Goal: Task Accomplishment & Management: Complete application form

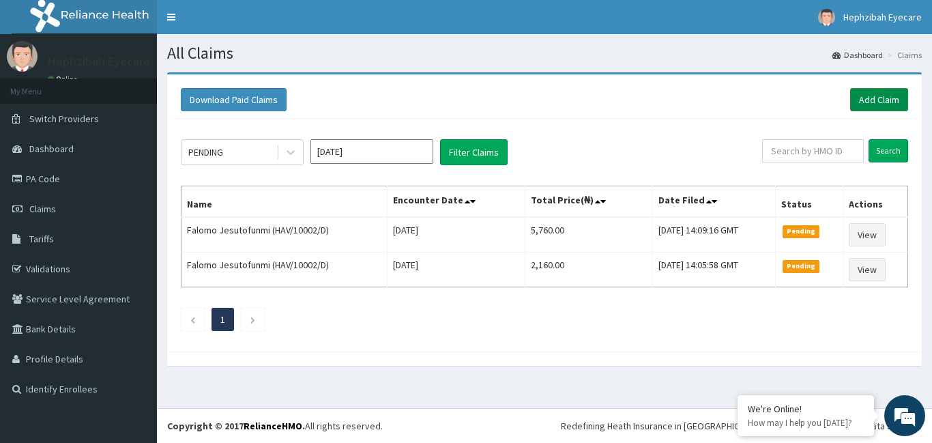
click at [871, 97] on link "Add Claim" at bounding box center [879, 99] width 58 height 23
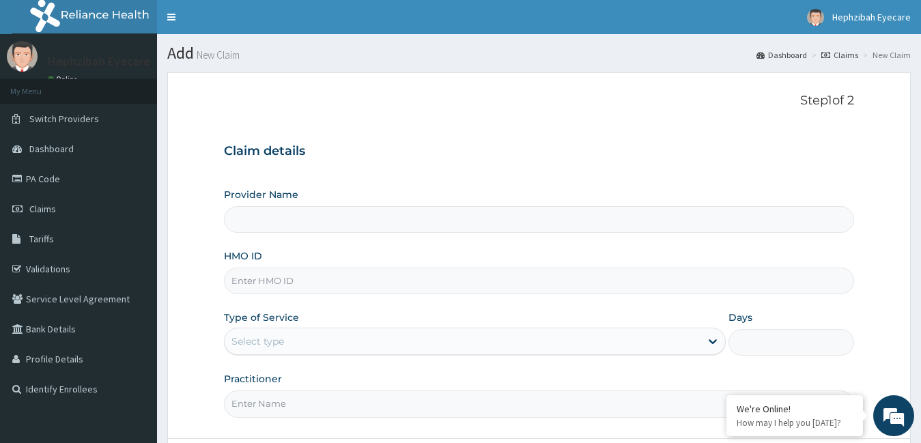
type input "HEPHZIBAH EYE CARE - Sangotedo"
click at [352, 283] on input "HMO ID" at bounding box center [539, 281] width 631 height 27
type input "l"
type input "LBP/10094/A"
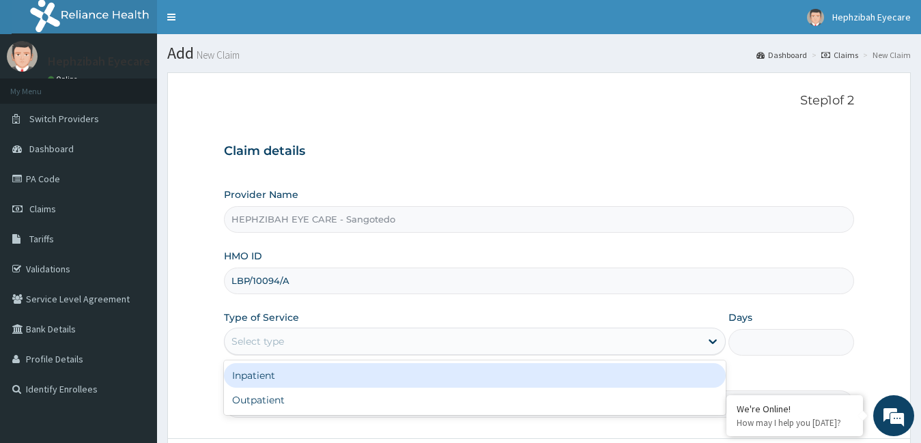
click at [326, 337] on div "Select type" at bounding box center [463, 341] width 476 height 22
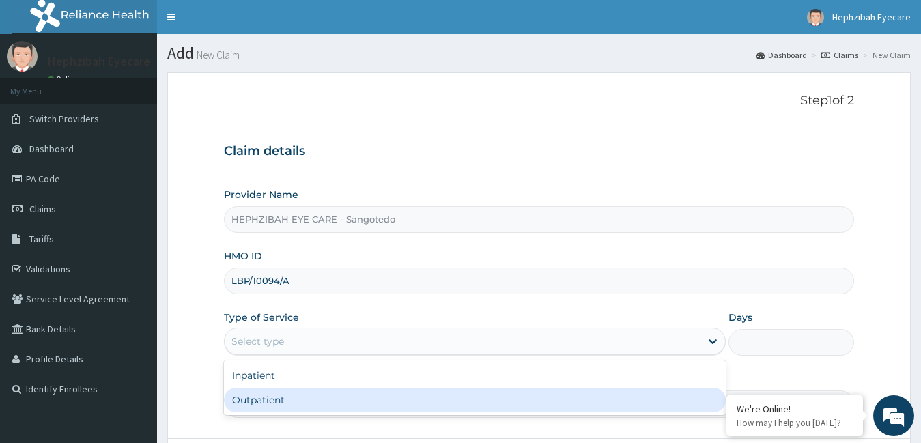
click at [313, 395] on div "Outpatient" at bounding box center [475, 400] width 502 height 25
type input "1"
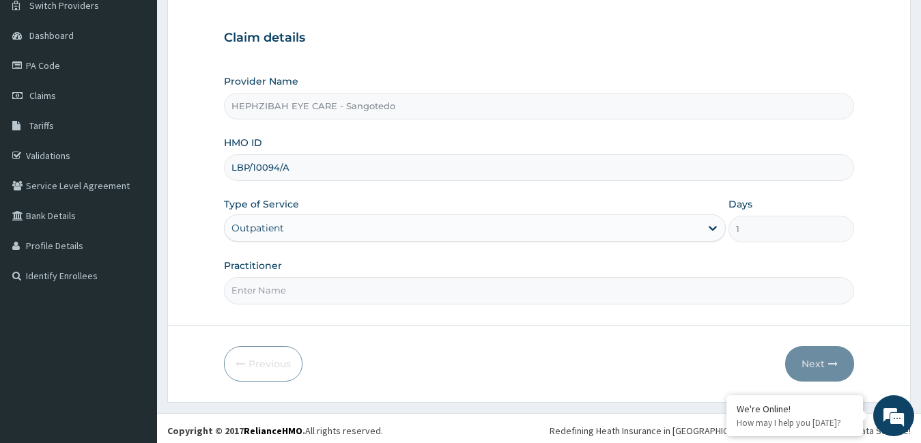
scroll to position [118, 0]
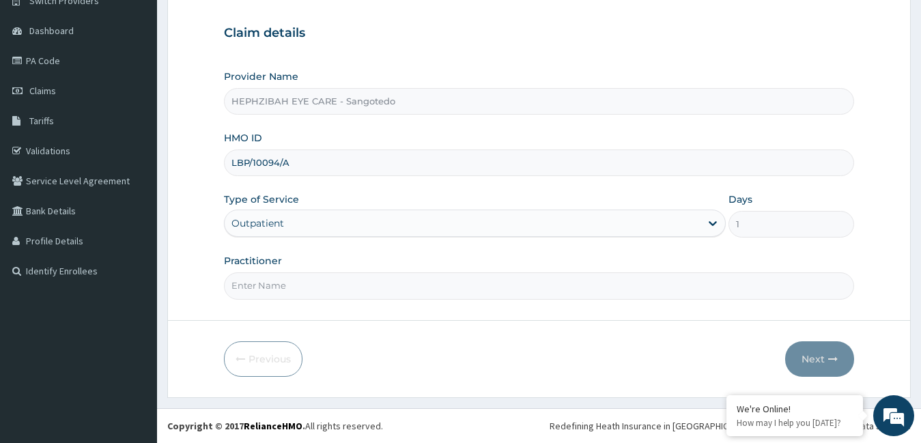
click at [256, 281] on input "Practitioner" at bounding box center [539, 285] width 631 height 27
type input "N"
click at [807, 352] on button "Next" at bounding box center [819, 358] width 69 height 35
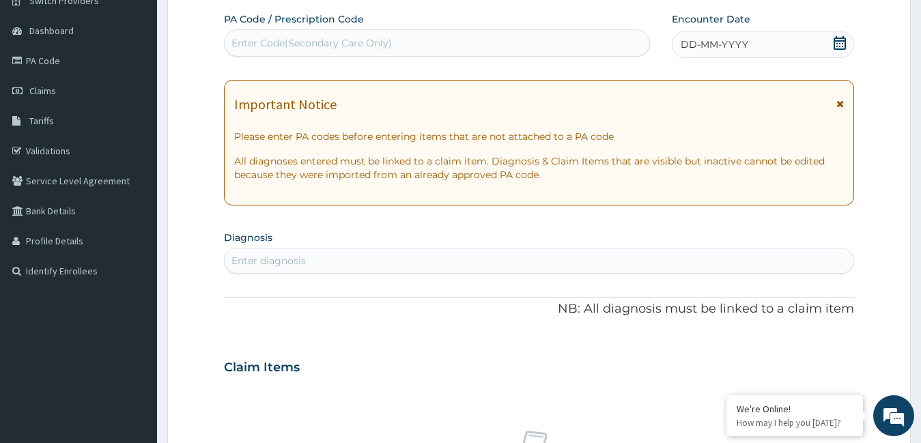
click at [304, 34] on div "Enter Code(Secondary Care Only)" at bounding box center [437, 43] width 425 height 22
paste input "PA/B0B146"
type input "PA/B0B146"
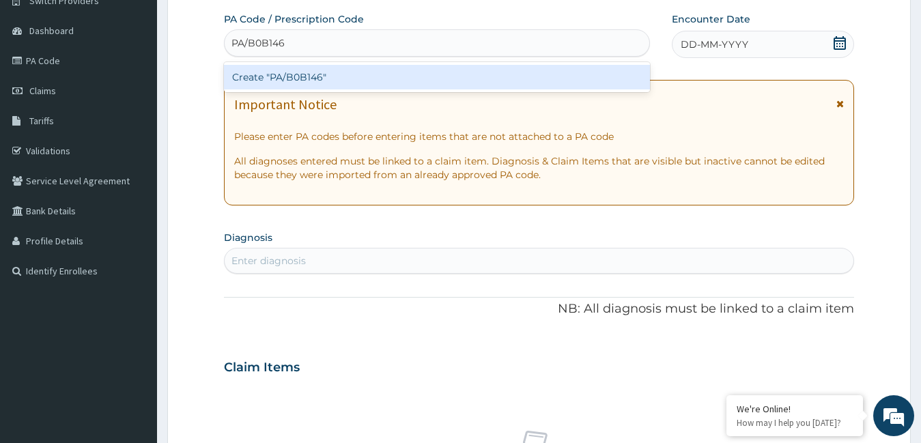
click at [315, 76] on div "Create "PA/B0B146"" at bounding box center [437, 77] width 426 height 25
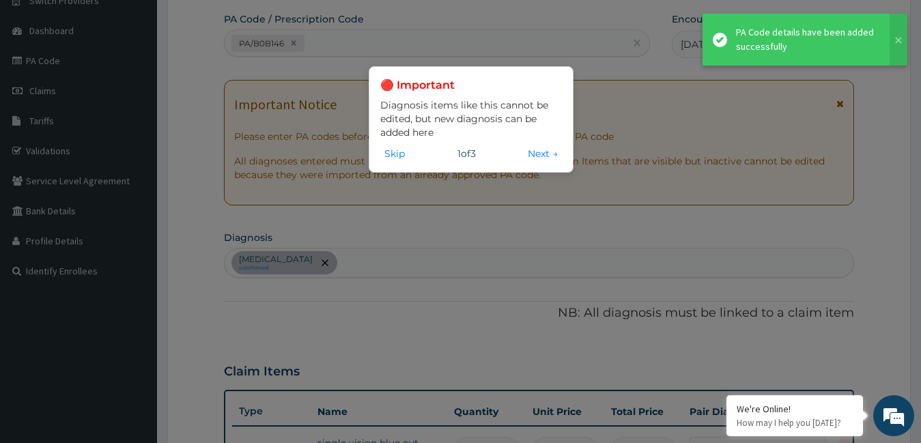
scroll to position [138, 0]
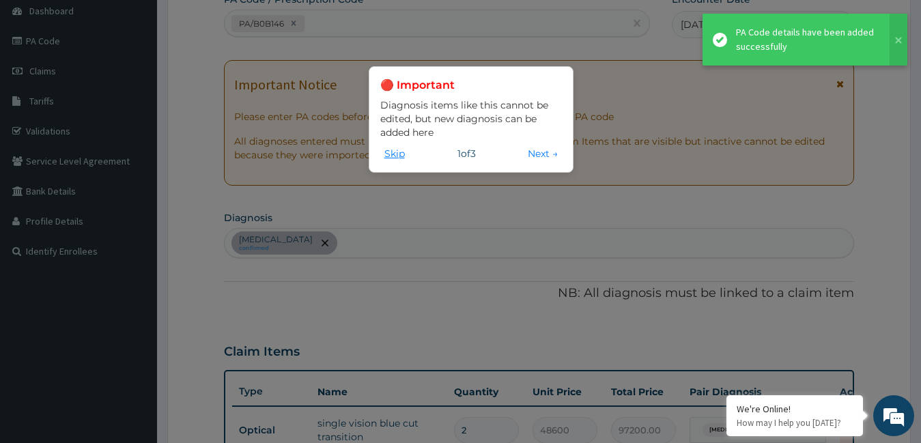
click at [399, 147] on button "Skip" at bounding box center [394, 153] width 29 height 15
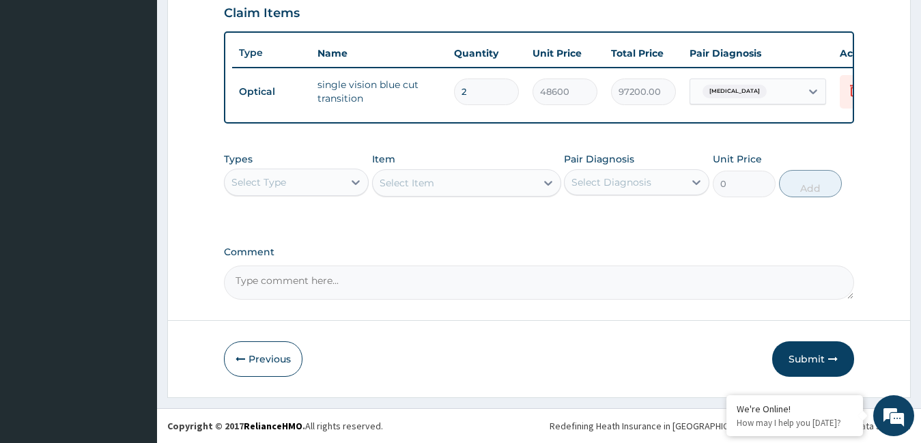
scroll to position [488, 0]
click at [805, 358] on button "Submit" at bounding box center [813, 358] width 82 height 35
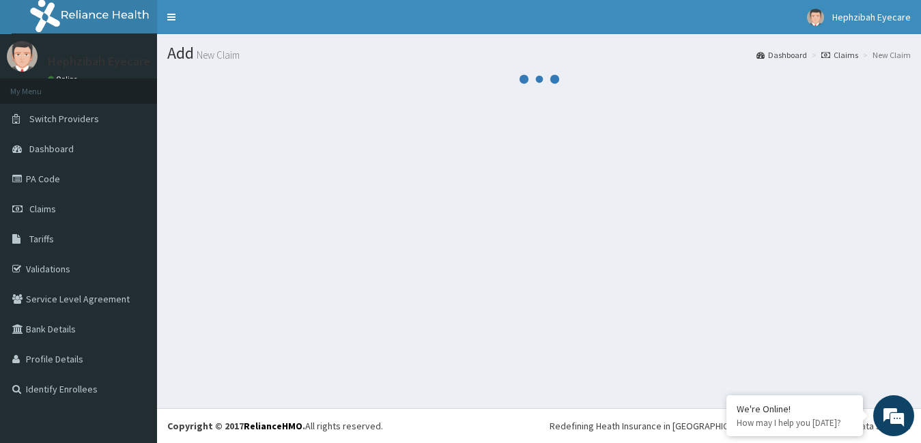
scroll to position [0, 0]
